Goal: Information Seeking & Learning: Learn about a topic

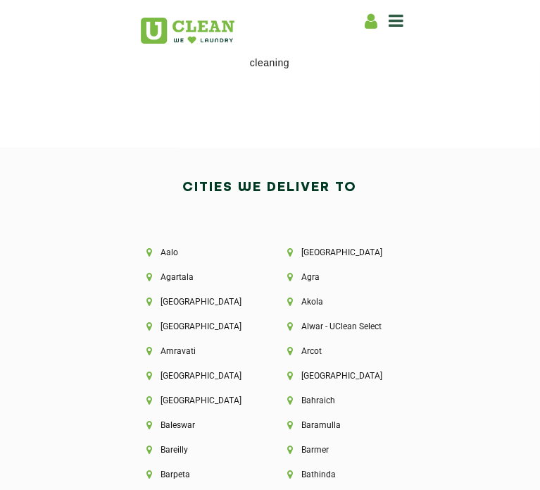
scroll to position [2899, 0]
click at [406, 23] on div "Home About us Franchise Services Dry Cleaning Laundry by Kg Premium Laundry Ste…" at bounding box center [385, 18] width 42 height 21
click at [404, 21] on icon at bounding box center [397, 20] width 15 height 17
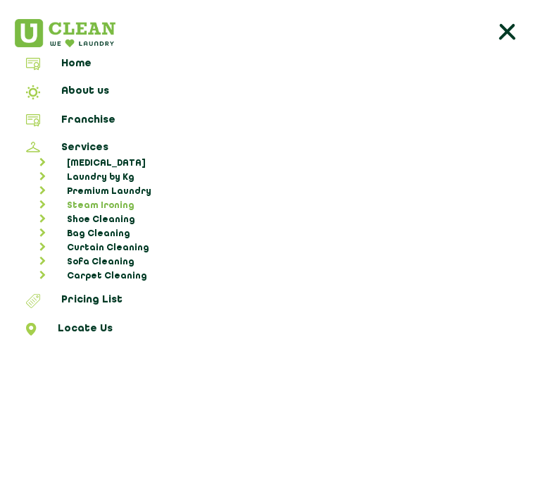
click at [109, 202] on link "Steam Ironing" at bounding box center [277, 206] width 516 height 14
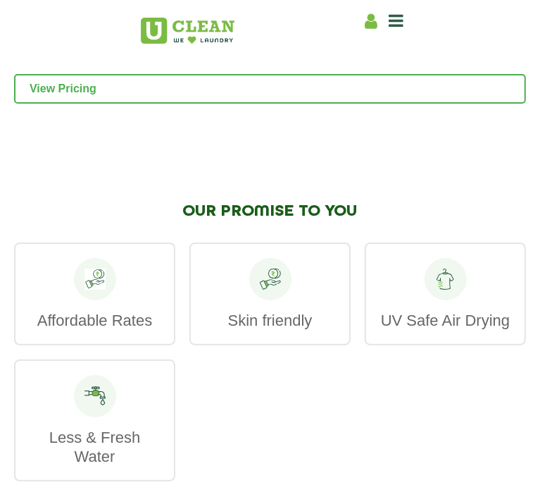
scroll to position [2404, 0]
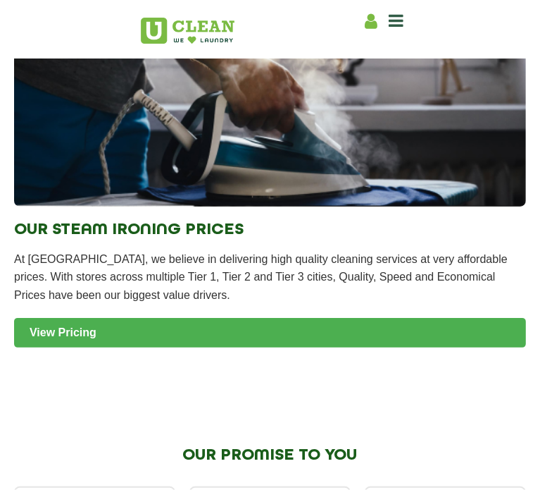
click at [97, 326] on link "View Pricing" at bounding box center [270, 333] width 512 height 30
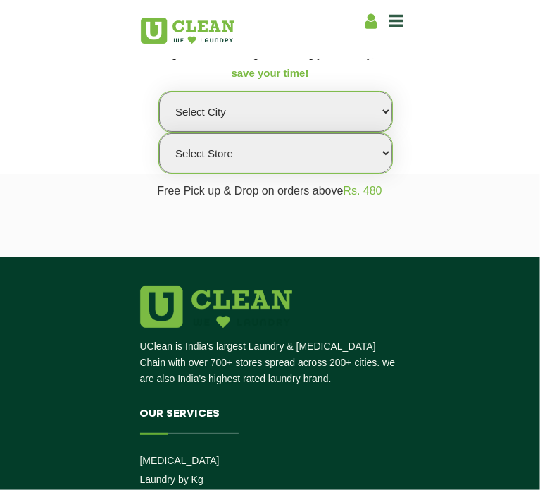
scroll to position [85, 0]
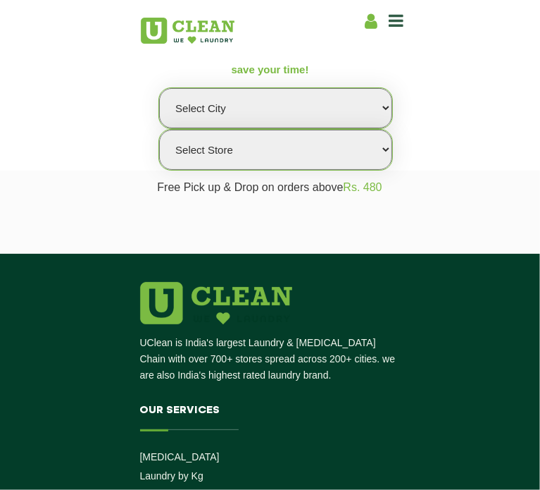
click at [182, 128] on select "Select city [GEOGRAPHIC_DATA] [GEOGRAPHIC_DATA] [GEOGRAPHIC_DATA] [GEOGRAPHIC_D…" at bounding box center [275, 108] width 233 height 40
select select "99"
click at [159, 128] on select "Select city [GEOGRAPHIC_DATA] [GEOGRAPHIC_DATA] [GEOGRAPHIC_DATA] [GEOGRAPHIC_D…" at bounding box center [275, 108] width 233 height 40
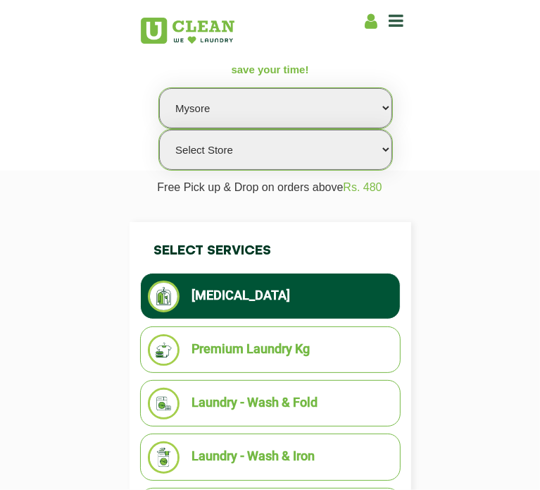
click at [308, 170] on select "Select Store [GEOGRAPHIC_DATA]" at bounding box center [275, 150] width 233 height 40
select select "577"
click at [261, 170] on select "Select Store [GEOGRAPHIC_DATA]" at bounding box center [275, 150] width 233 height 40
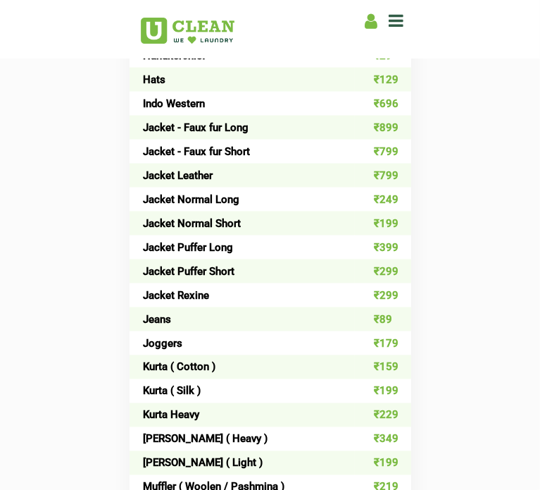
scroll to position [995, 0]
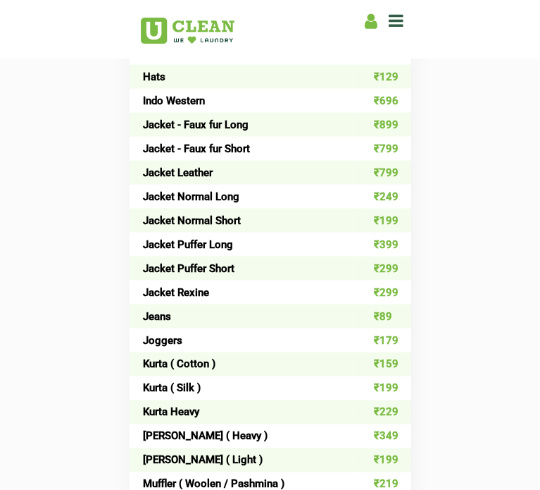
click at [130, 300] on div "Select Services [MEDICAL_DATA] Premium Laundry Kg Laundry - Wash & Fold Laundry…" at bounding box center [271, 389] width 282 height 2155
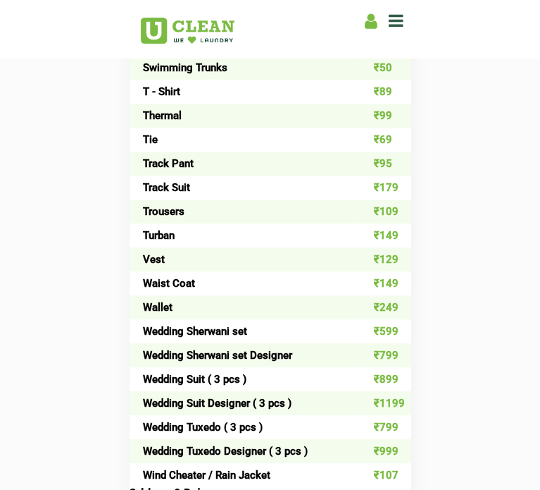
scroll to position [1964, 0]
